Goal: Complete application form: Complete application form

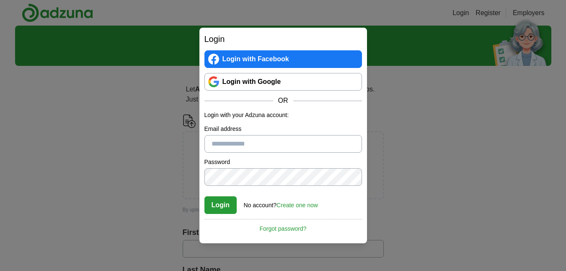
type input "**********"
click at [232, 202] on button "Login" at bounding box center [221, 205] width 33 height 18
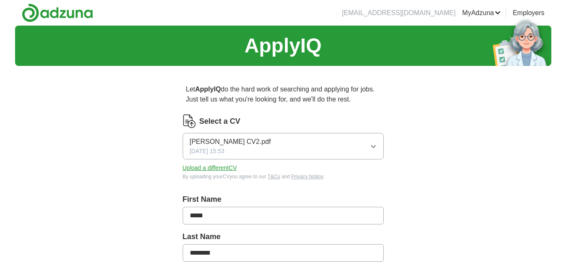
click at [373, 148] on icon "button" at bounding box center [373, 146] width 7 height 7
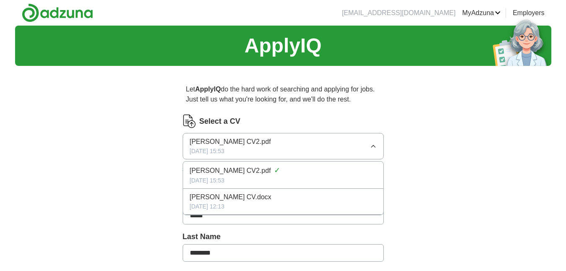
click at [373, 148] on icon "button" at bounding box center [373, 146] width 7 height 7
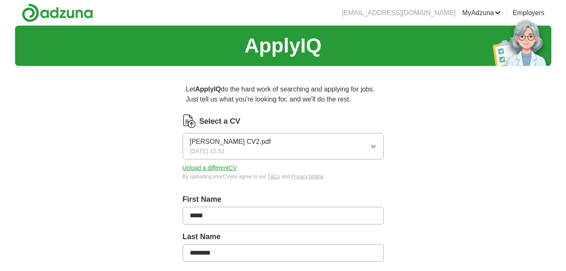
click at [374, 146] on icon "button" at bounding box center [373, 146] width 4 height 2
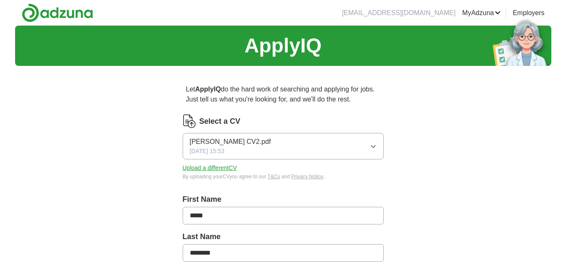
click at [218, 167] on button "Upload a different CV" at bounding box center [210, 168] width 55 height 9
click at [245, 140] on span "[PERSON_NAME] - Retail.docx" at bounding box center [237, 142] width 94 height 10
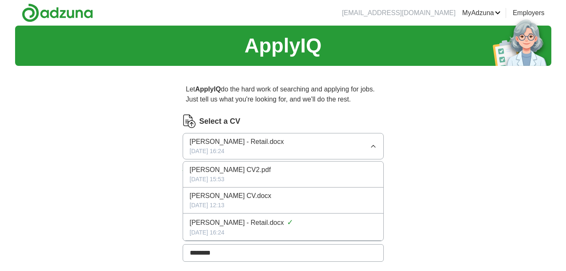
click at [251, 168] on span "[PERSON_NAME] CV2.pdf" at bounding box center [230, 170] width 81 height 10
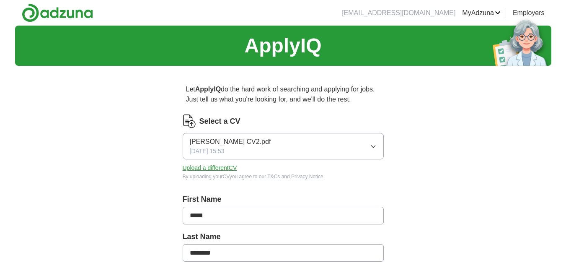
click at [251, 168] on div "Select a CV [PERSON_NAME] CV2.pdf [DATE] 15:53 Upload a different CV By uploadi…" at bounding box center [283, 147] width 201 height 66
click at [373, 146] on icon "button" at bounding box center [373, 146] width 7 height 7
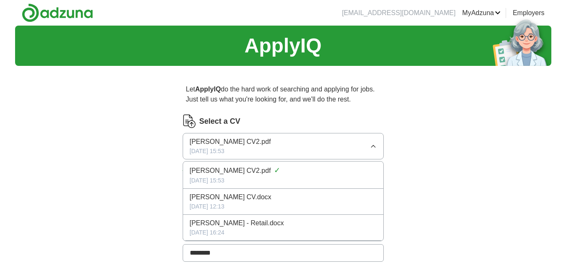
click at [338, 177] on div "[DATE] 15:53" at bounding box center [283, 180] width 187 height 9
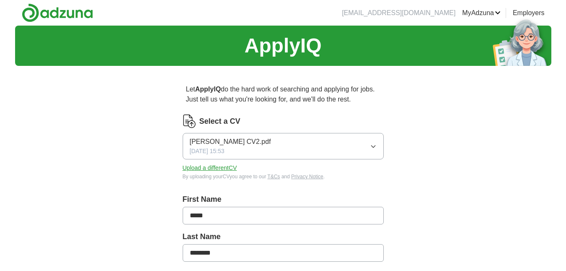
click at [337, 176] on div "By uploading your CV you agree to our T&Cs and Privacy Notice ." at bounding box center [283, 177] width 201 height 8
click at [373, 147] on icon "button" at bounding box center [373, 146] width 4 height 2
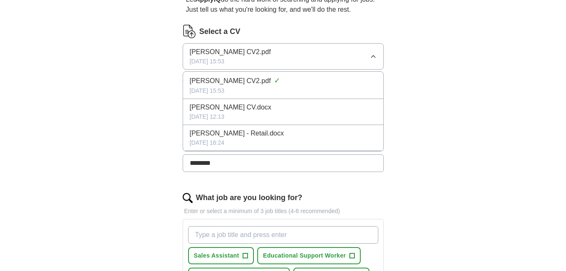
scroll to position [126, 0]
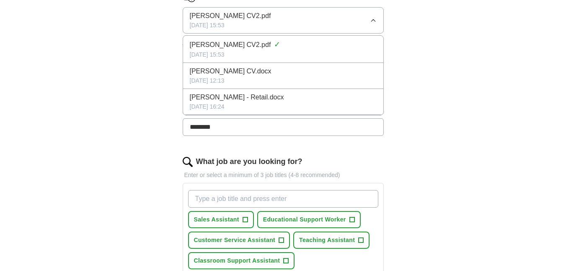
click at [235, 107] on div "[DATE] 16:24" at bounding box center [283, 106] width 187 height 9
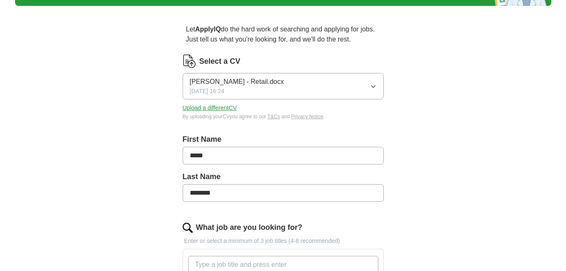
scroll to position [42, 0]
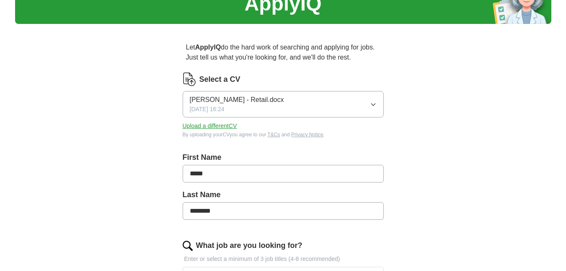
click at [374, 105] on icon "button" at bounding box center [373, 104] width 7 height 7
drag, startPoint x: 331, startPoint y: 130, endPoint x: 418, endPoint y: 141, distance: 87.9
click at [220, 125] on button "Upload a different CV" at bounding box center [210, 126] width 55 height 9
click at [374, 103] on icon "button" at bounding box center [373, 104] width 7 height 7
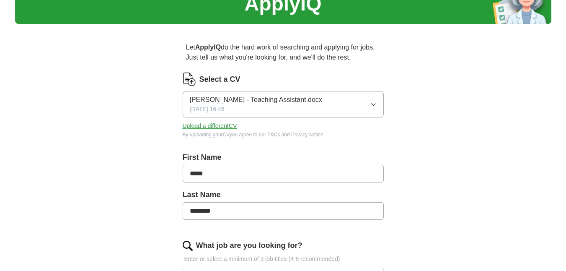
drag, startPoint x: 297, startPoint y: 157, endPoint x: 487, endPoint y: 137, distance: 191.0
click at [374, 104] on icon "button" at bounding box center [373, 105] width 4 height 2
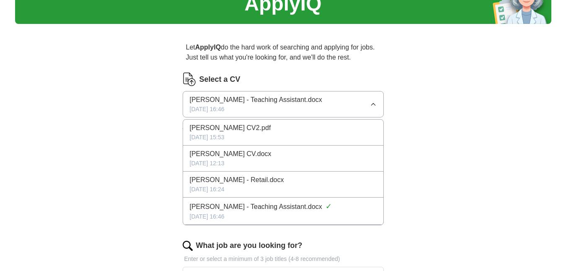
click at [307, 156] on div "[PERSON_NAME] CV.docx" at bounding box center [283, 154] width 187 height 10
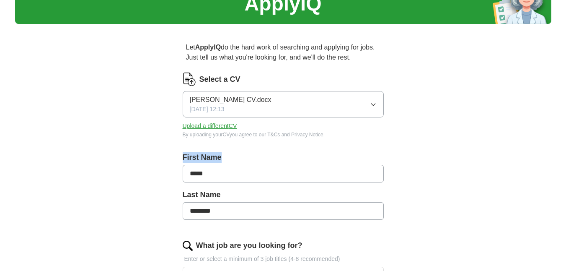
click at [307, 156] on label "First Name" at bounding box center [283, 157] width 201 height 11
click at [251, 102] on span "[PERSON_NAME] CV.docx" at bounding box center [231, 100] width 82 height 10
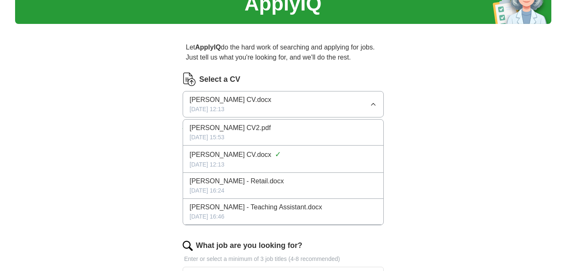
click at [252, 101] on span "[PERSON_NAME] CV.docx" at bounding box center [231, 100] width 82 height 10
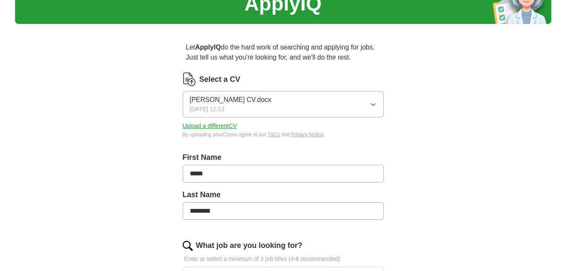
drag, startPoint x: 252, startPoint y: 100, endPoint x: 469, endPoint y: 95, distance: 216.8
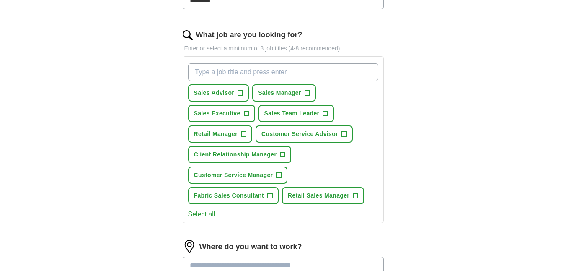
scroll to position [252, 0]
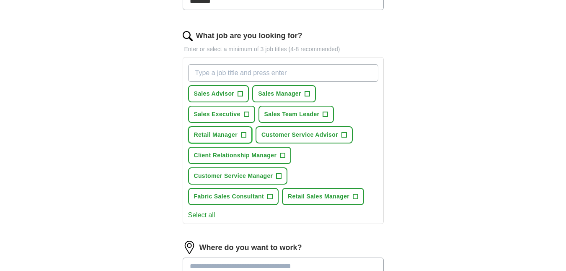
click at [223, 135] on span "Retail Manager" at bounding box center [216, 134] width 44 height 9
click at [276, 72] on input "What job are you looking for?" at bounding box center [283, 73] width 190 height 18
type input "Teaching Assistant"
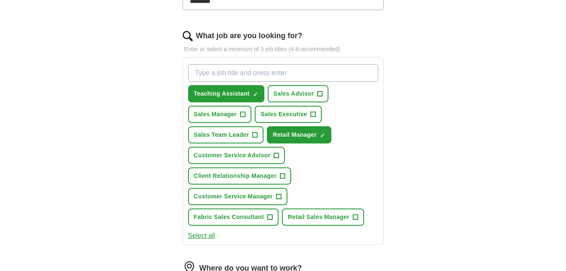
click at [289, 72] on input "What job are you looking for?" at bounding box center [283, 73] width 190 height 18
type input "Retail"
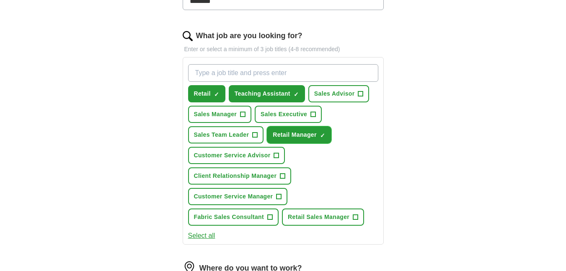
click at [307, 132] on span "Retail Manager" at bounding box center [295, 134] width 44 height 9
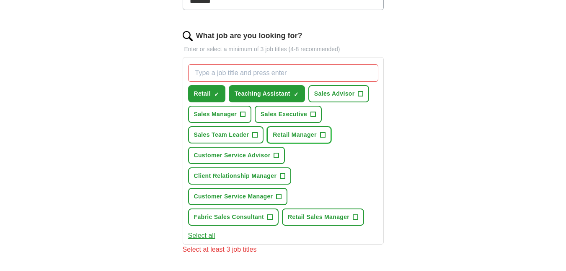
click at [304, 135] on span "Retail Manager" at bounding box center [295, 134] width 44 height 9
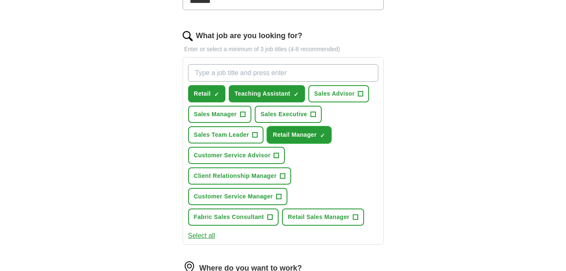
click at [0, 0] on span "×" at bounding box center [0, 0] width 0 height 0
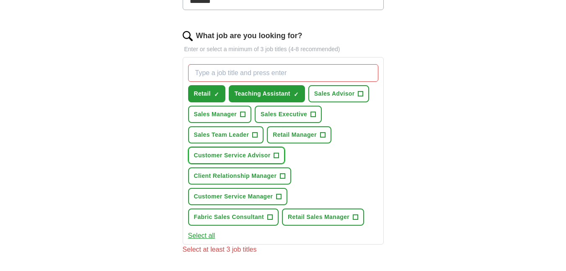
click at [257, 155] on span "Customer Service Advisor" at bounding box center [232, 155] width 77 height 9
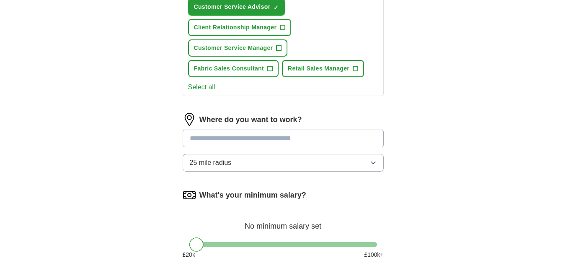
scroll to position [419, 0]
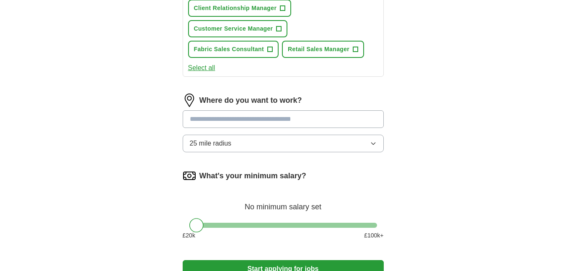
click at [322, 119] on input at bounding box center [283, 119] width 201 height 18
type input "******"
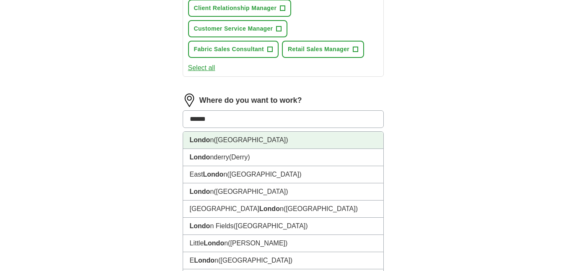
click at [306, 142] on li "Londo n ([GEOGRAPHIC_DATA])" at bounding box center [283, 140] width 200 height 17
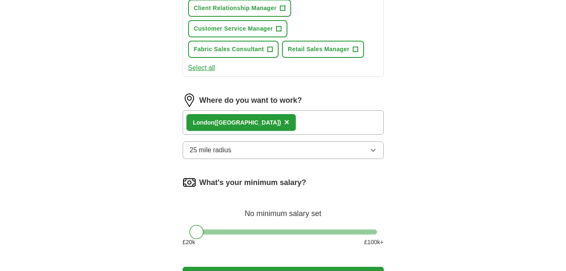
click at [373, 150] on icon "button" at bounding box center [373, 150] width 7 height 7
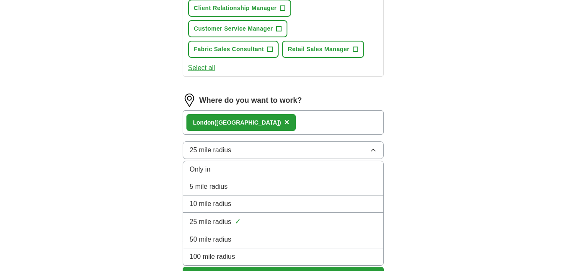
click at [233, 169] on div "Only in" at bounding box center [283, 169] width 187 height 10
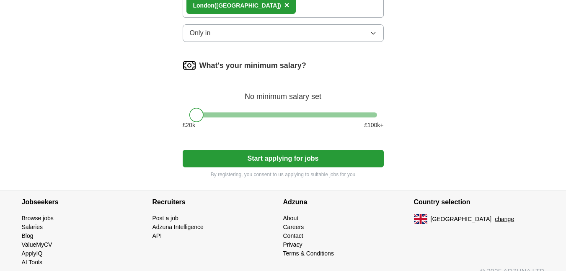
scroll to position [545, 0]
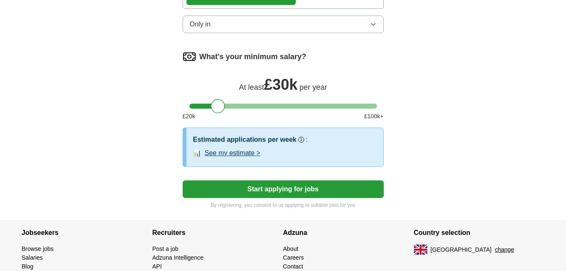
drag, startPoint x: 212, startPoint y: 106, endPoint x: 218, endPoint y: 108, distance: 6.8
click at [218, 108] on div at bounding box center [283, 106] width 188 height 5
click at [232, 153] on button "See my estimate >" at bounding box center [233, 153] width 56 height 10
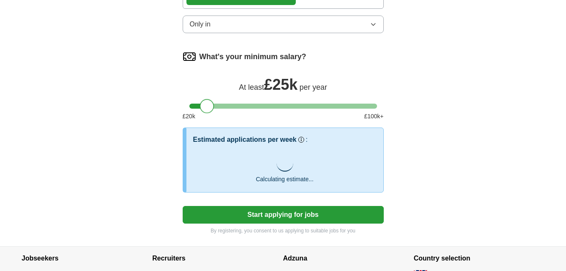
drag, startPoint x: 216, startPoint y: 105, endPoint x: 205, endPoint y: 106, distance: 11.4
click at [205, 106] on div at bounding box center [207, 106] width 14 height 14
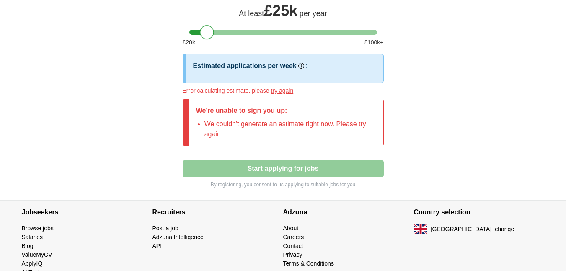
scroll to position [600, 0]
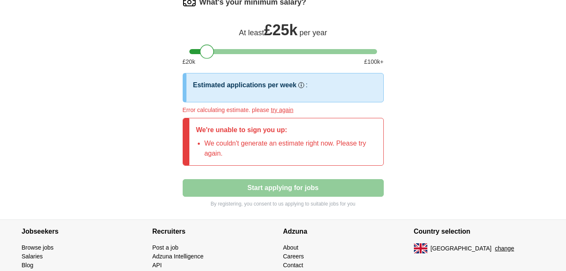
click at [302, 151] on li "We couldn't generate an estimate right now. Please try again." at bounding box center [291, 148] width 172 height 20
click at [285, 140] on li "We couldn't generate an estimate right now. Please try again." at bounding box center [291, 148] width 172 height 20
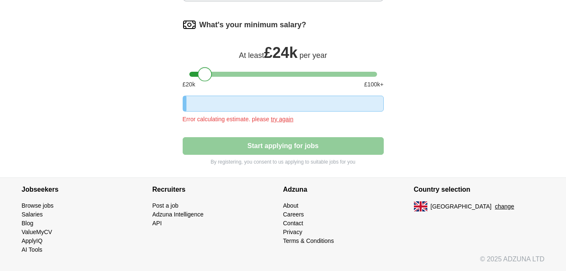
scroll to position [590, 0]
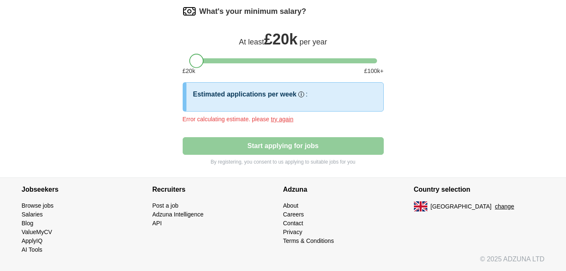
drag, startPoint x: 205, startPoint y: 49, endPoint x: 184, endPoint y: 51, distance: 21.0
click at [184, 51] on div "What's your minimum salary? At least £ 20k per year £ 20 k £ 100 k+" at bounding box center [283, 44] width 201 height 78
drag, startPoint x: 196, startPoint y: 63, endPoint x: 92, endPoint y: 47, distance: 105.1
click at [184, 62] on div at bounding box center [283, 60] width 201 height 5
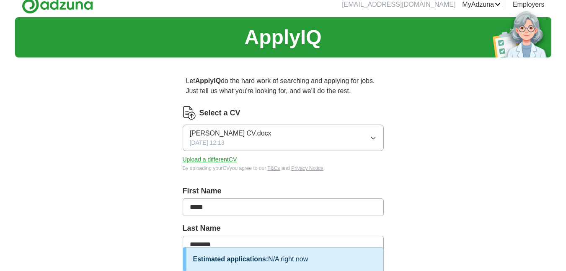
scroll to position [0, 0]
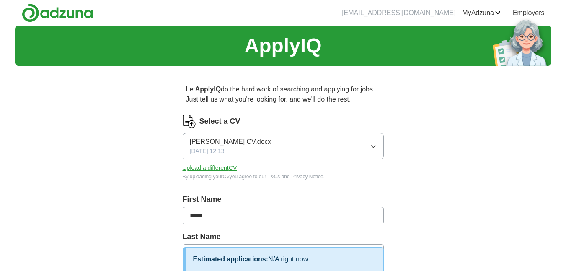
click at [371, 147] on icon "button" at bounding box center [373, 146] width 7 height 7
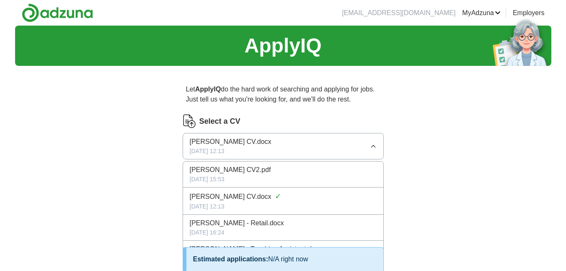
click at [248, 224] on span "[PERSON_NAME] - Retail.docx" at bounding box center [237, 223] width 94 height 10
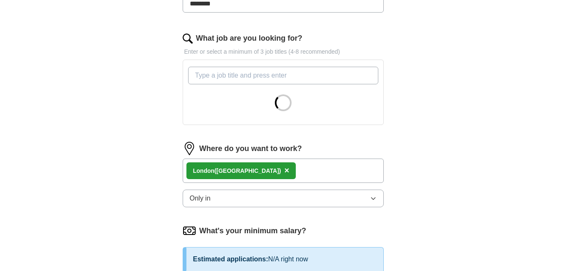
scroll to position [252, 0]
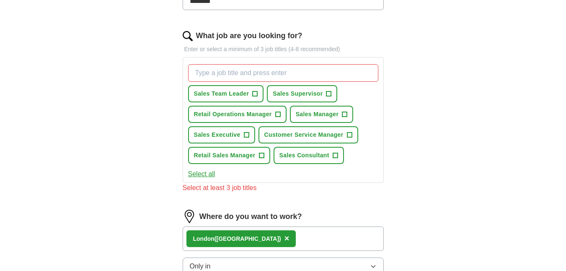
click at [263, 74] on input "What job are you looking for?" at bounding box center [283, 73] width 190 height 18
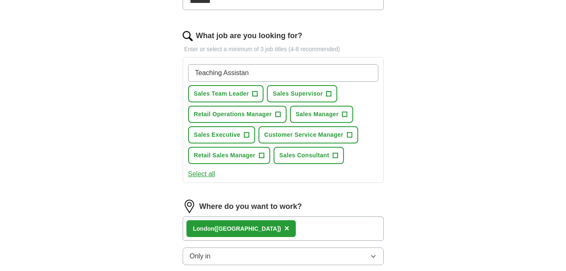
type input "Teaching Assistant"
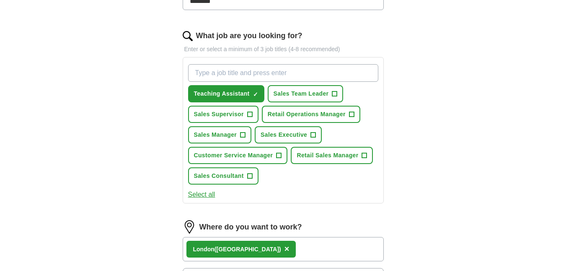
click at [298, 75] on input "What job are you looking for?" at bounding box center [283, 73] width 190 height 18
type input "Customer service advisor"
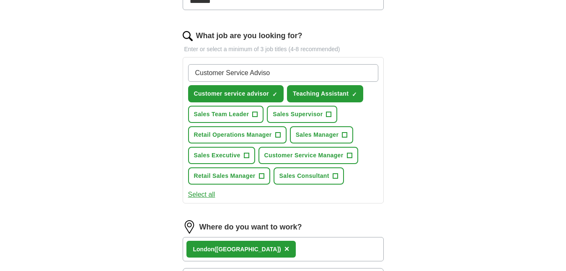
type input "Customer Service Advisor"
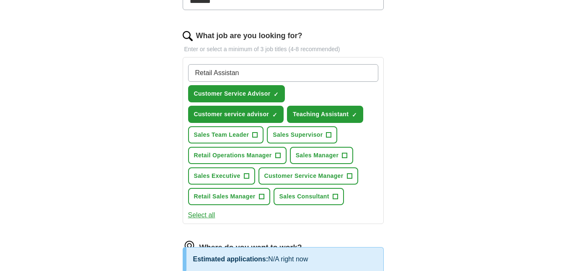
type input "Retail Assistant"
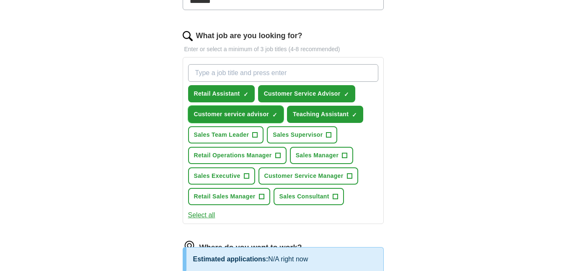
click at [0, 0] on span "×" at bounding box center [0, 0] width 0 height 0
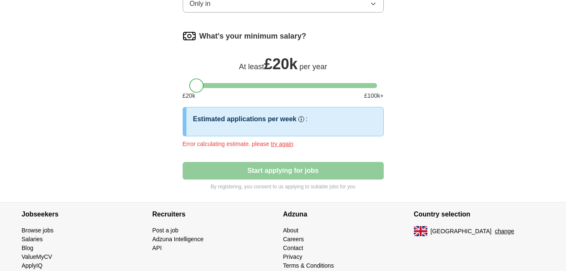
scroll to position [570, 0]
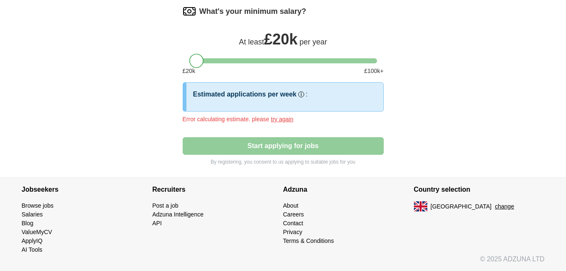
click at [281, 119] on button "try again" at bounding box center [282, 119] width 23 height 9
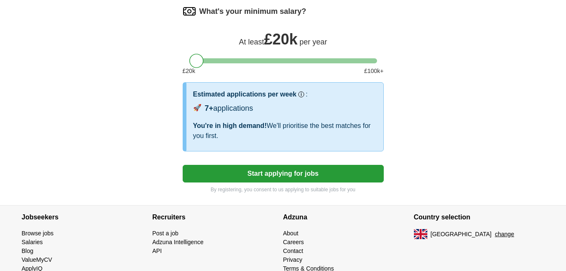
click at [325, 174] on button "Start applying for jobs" at bounding box center [283, 174] width 201 height 18
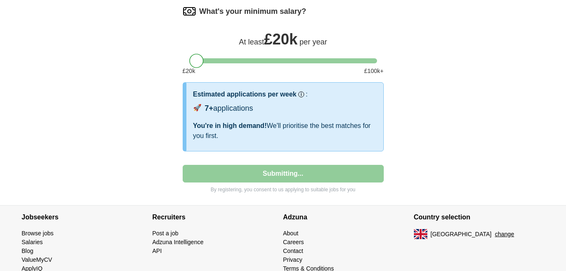
select select "**"
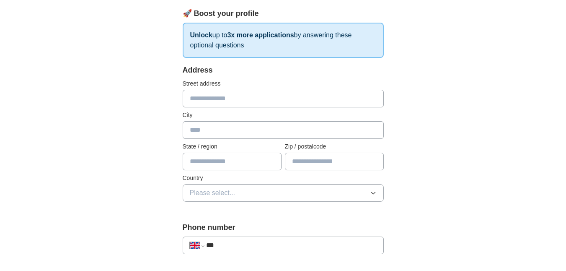
scroll to position [126, 0]
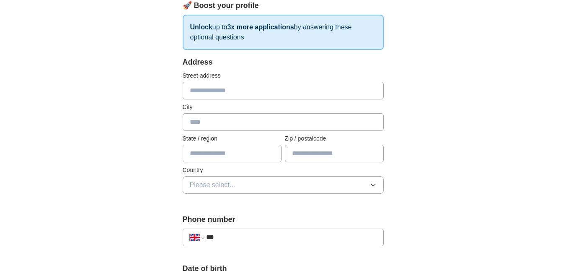
click at [280, 90] on input "text" at bounding box center [283, 91] width 201 height 18
type input "**********"
click at [244, 125] on input "text" at bounding box center [283, 122] width 201 height 18
type input "******"
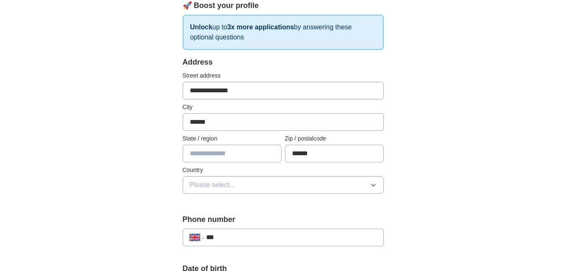
type input "******"
click at [372, 184] on icon "button" at bounding box center [373, 185] width 7 height 7
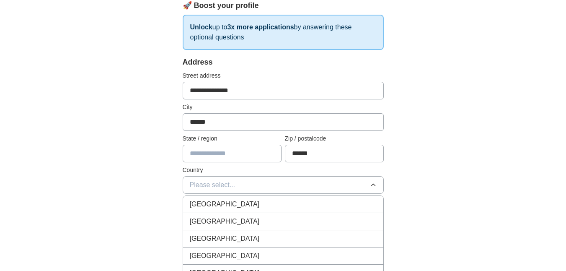
click at [352, 204] on div "[GEOGRAPHIC_DATA]" at bounding box center [283, 204] width 187 height 10
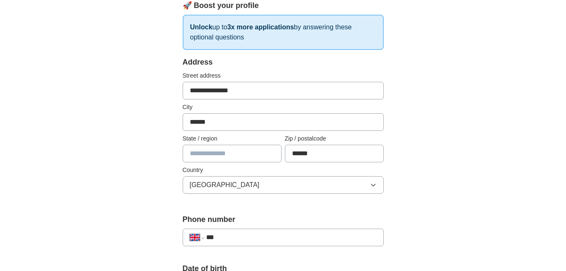
click at [313, 236] on input "***" at bounding box center [291, 237] width 170 height 10
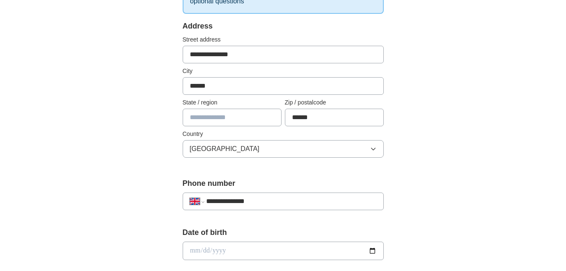
scroll to position [293, 0]
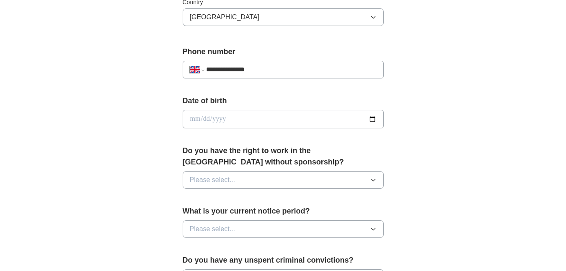
type input "**********"
click at [374, 119] on input "date" at bounding box center [283, 119] width 201 height 18
type input "**********"
click at [352, 117] on input "**********" at bounding box center [283, 119] width 201 height 18
click at [262, 120] on input "date" at bounding box center [283, 119] width 201 height 18
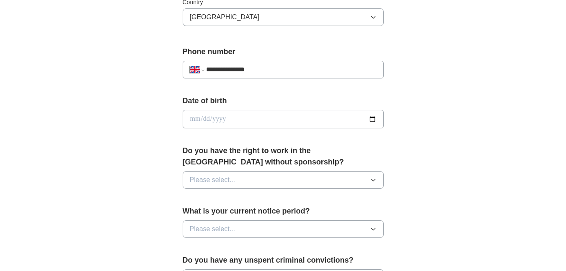
click at [232, 120] on input "date" at bounding box center [283, 119] width 201 height 18
type input "**********"
click at [373, 181] on icon "button" at bounding box center [373, 180] width 4 height 2
click at [239, 200] on div "Yes" at bounding box center [283, 199] width 187 height 10
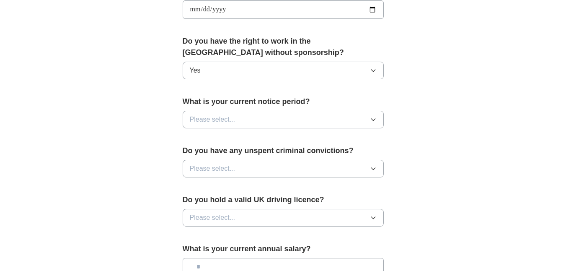
scroll to position [419, 0]
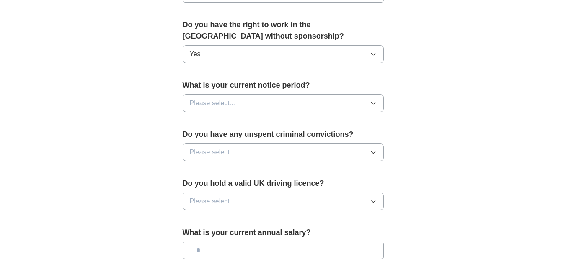
click at [376, 105] on icon "button" at bounding box center [373, 103] width 7 height 7
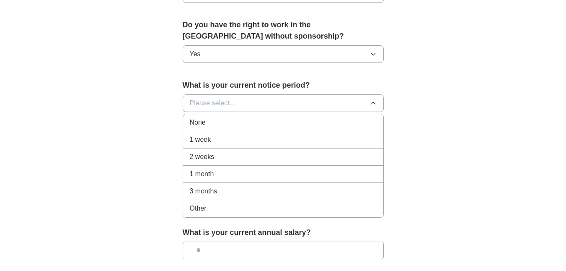
click at [218, 124] on div "None" at bounding box center [283, 122] width 187 height 10
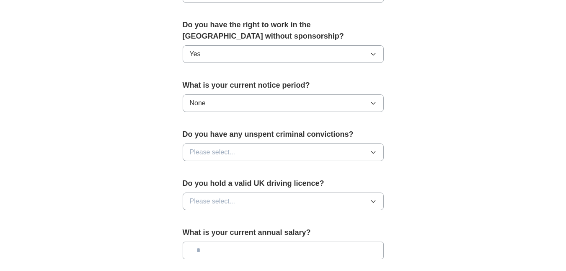
click at [374, 153] on icon "button" at bounding box center [373, 152] width 7 height 7
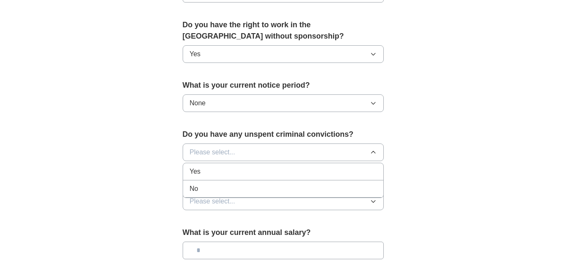
click at [202, 188] on div "No" at bounding box center [283, 189] width 187 height 10
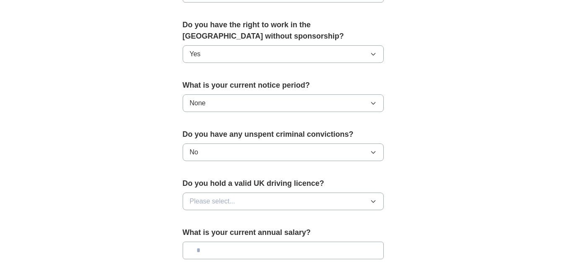
click at [374, 203] on icon "button" at bounding box center [373, 201] width 7 height 7
click at [241, 221] on div "Yes" at bounding box center [283, 220] width 187 height 10
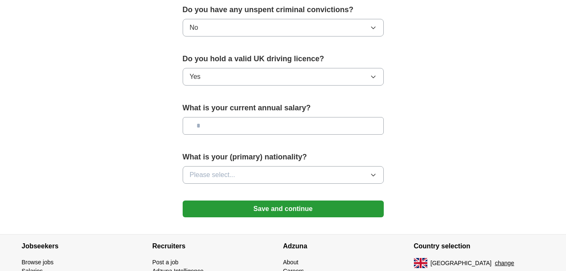
scroll to position [545, 0]
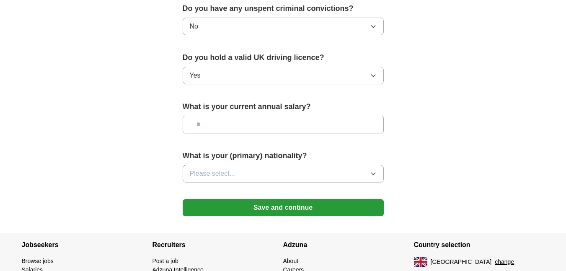
click at [373, 174] on icon "button" at bounding box center [373, 173] width 7 height 7
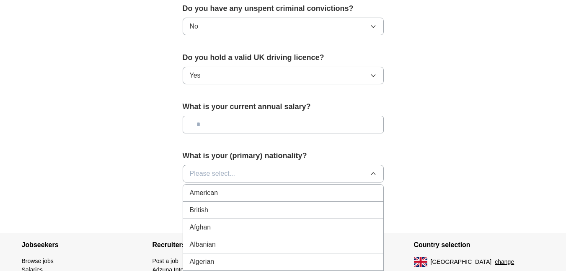
click at [289, 210] on div "British" at bounding box center [283, 210] width 187 height 10
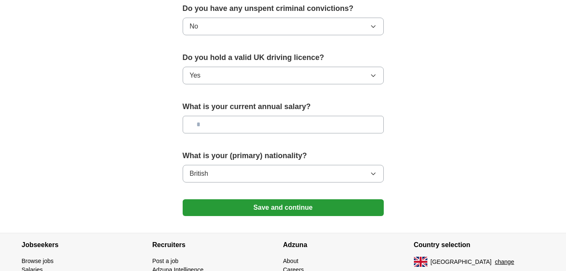
click at [302, 206] on button "Save and continue" at bounding box center [283, 207] width 201 height 17
